Goal: Information Seeking & Learning: Learn about a topic

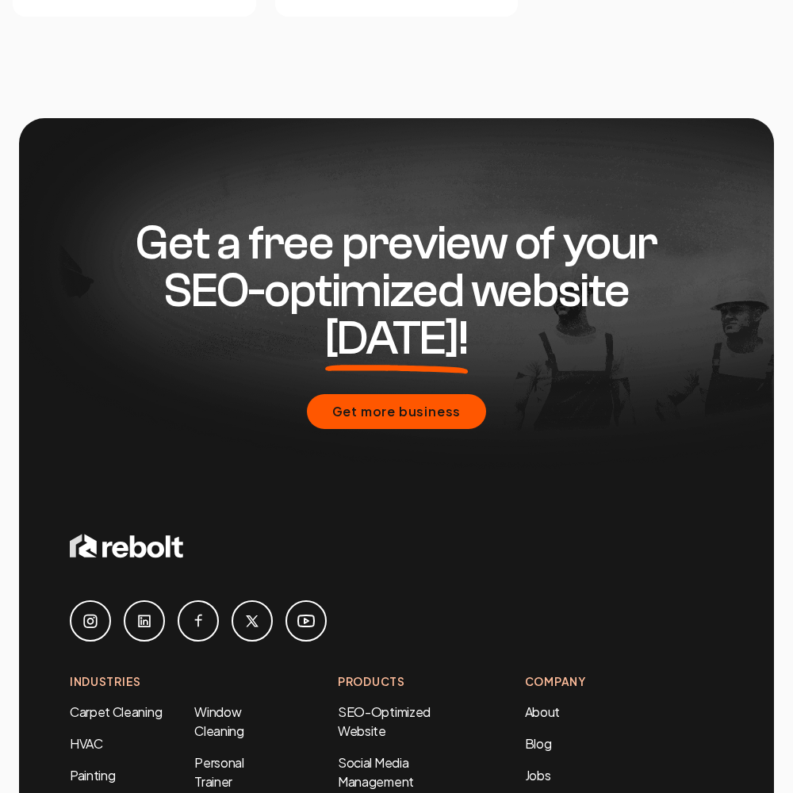
scroll to position [6785, 0]
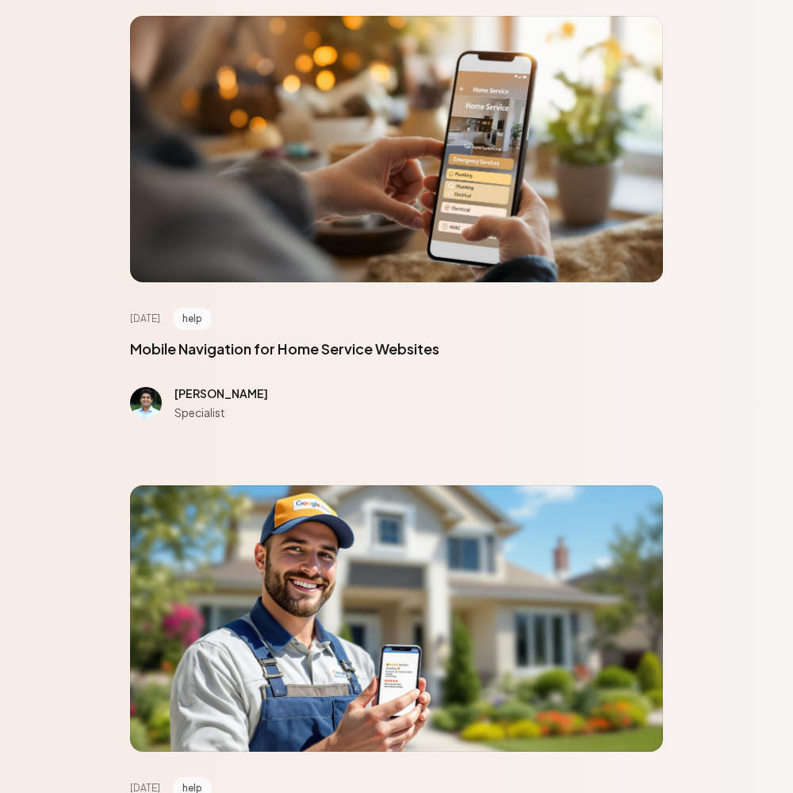
scroll to position [7134, 0]
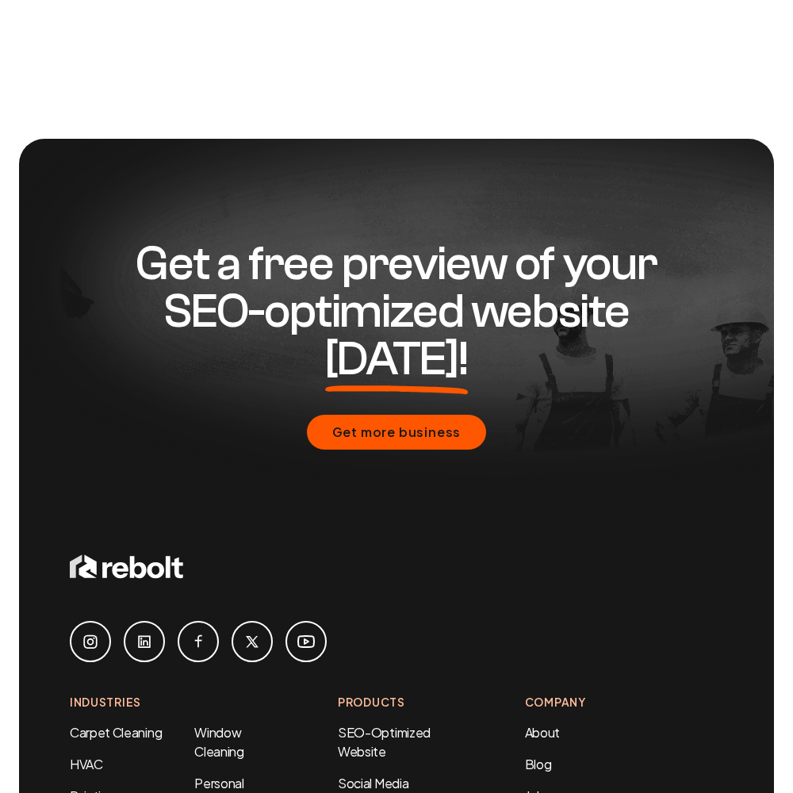
scroll to position [1294, 0]
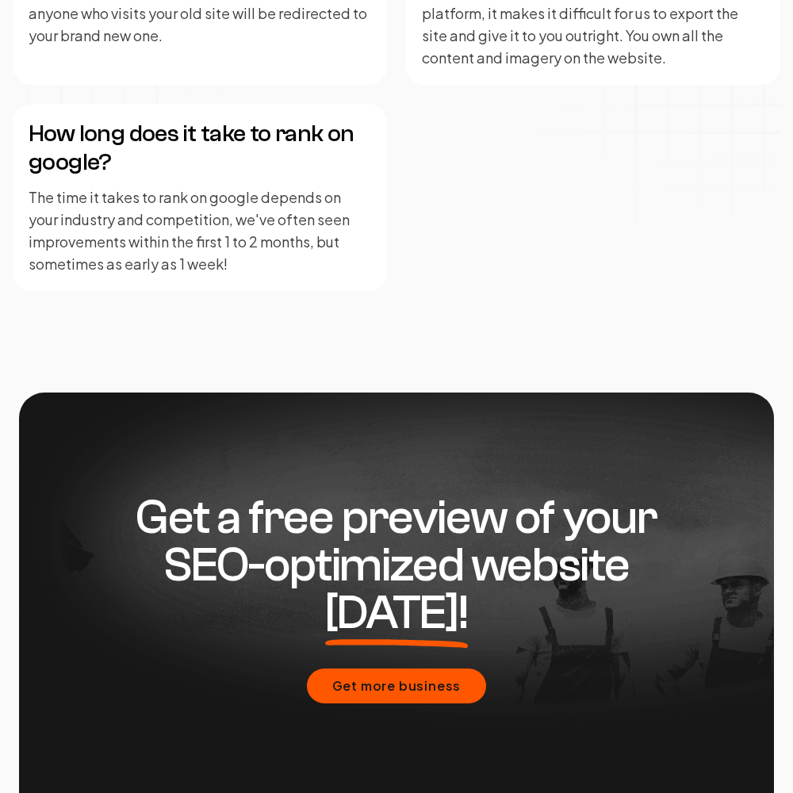
scroll to position [3904, 0]
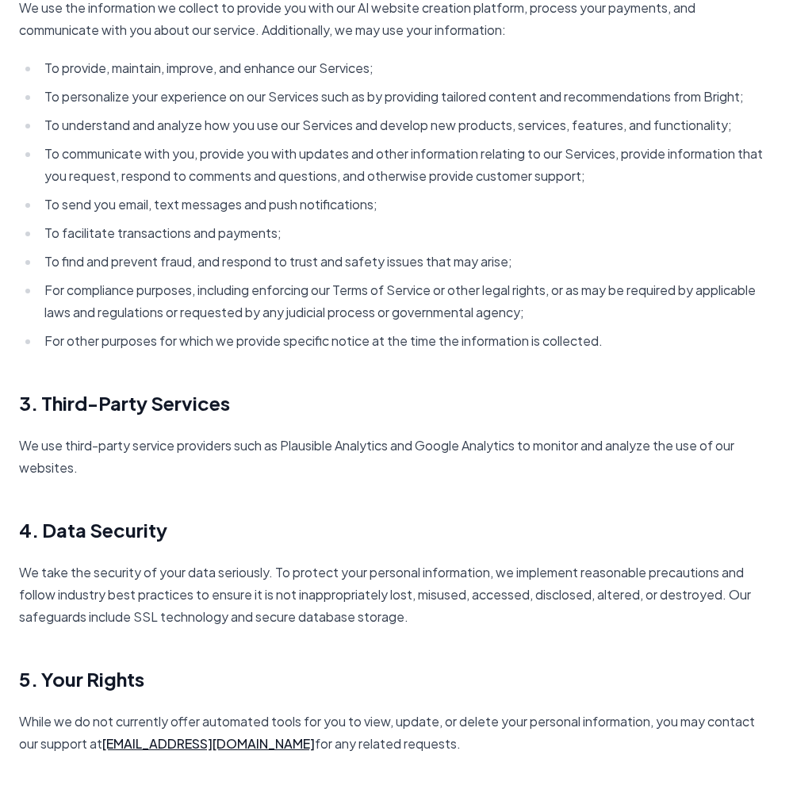
scroll to position [2294, 0]
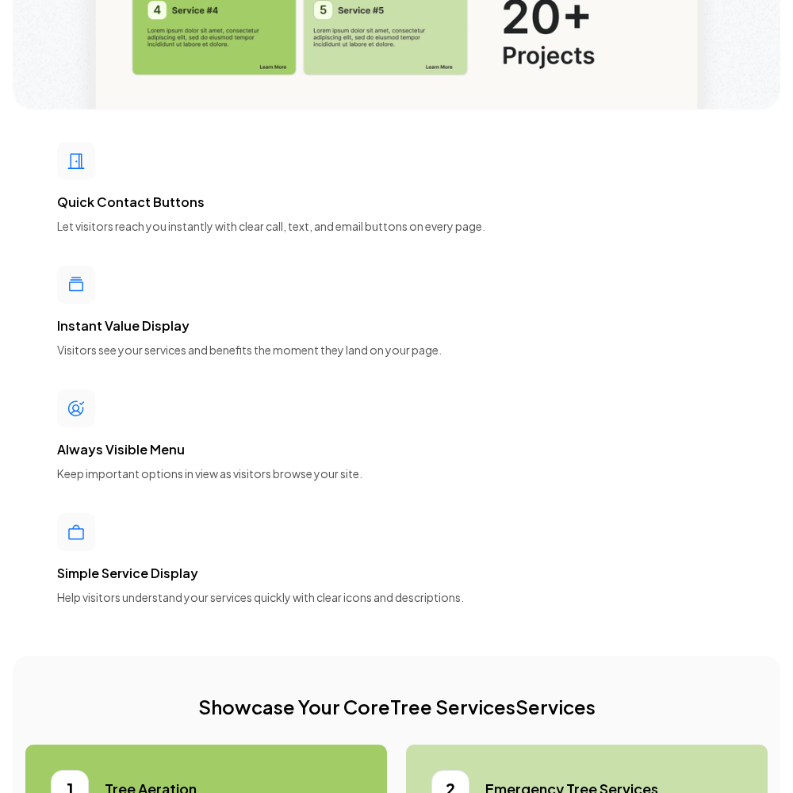
scroll to position [7134, 0]
